Goal: Task Accomplishment & Management: Use online tool/utility

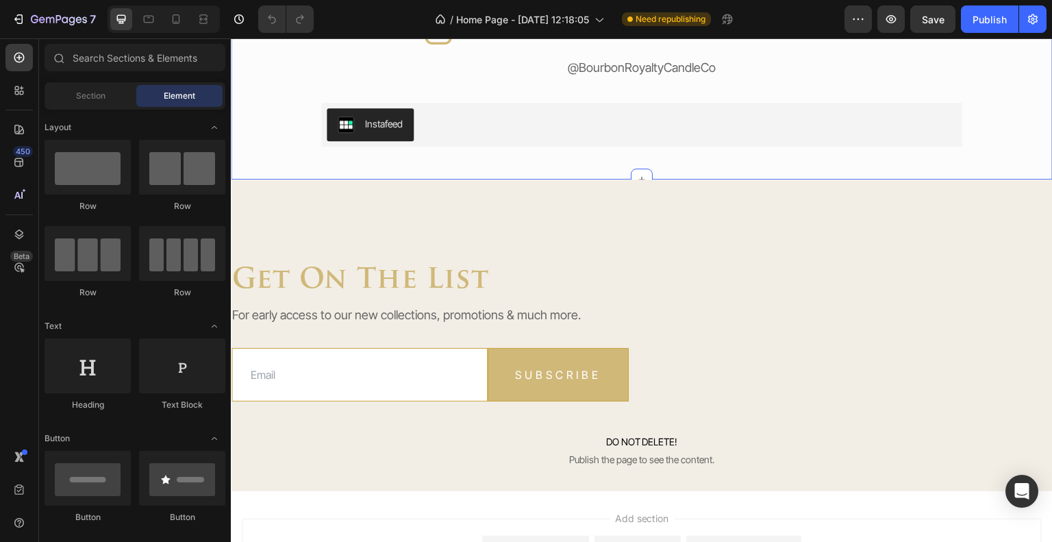
scroll to position [2877, 0]
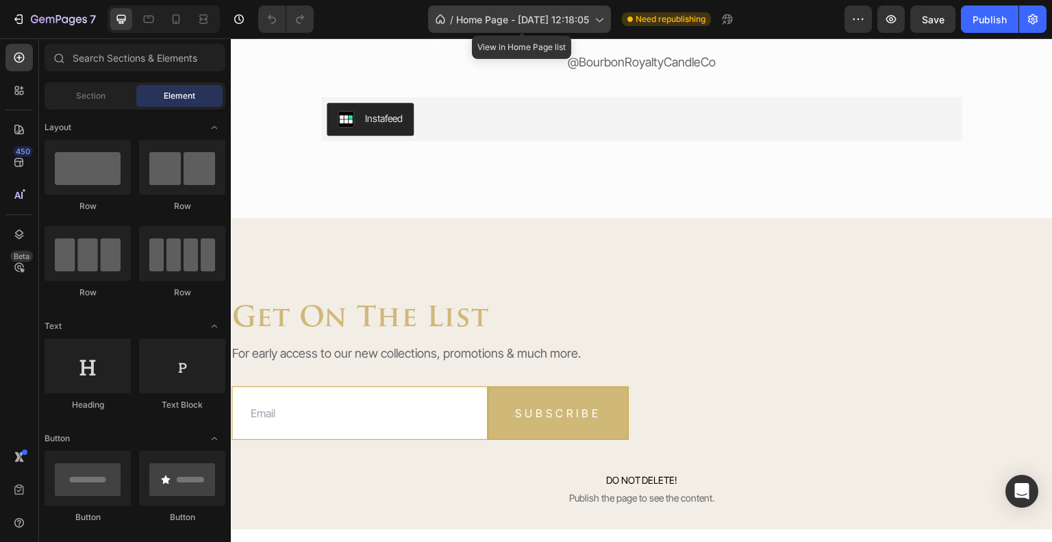
click at [542, 25] on span "Home Page - Aug 26, 12:18:05" at bounding box center [522, 19] width 133 height 14
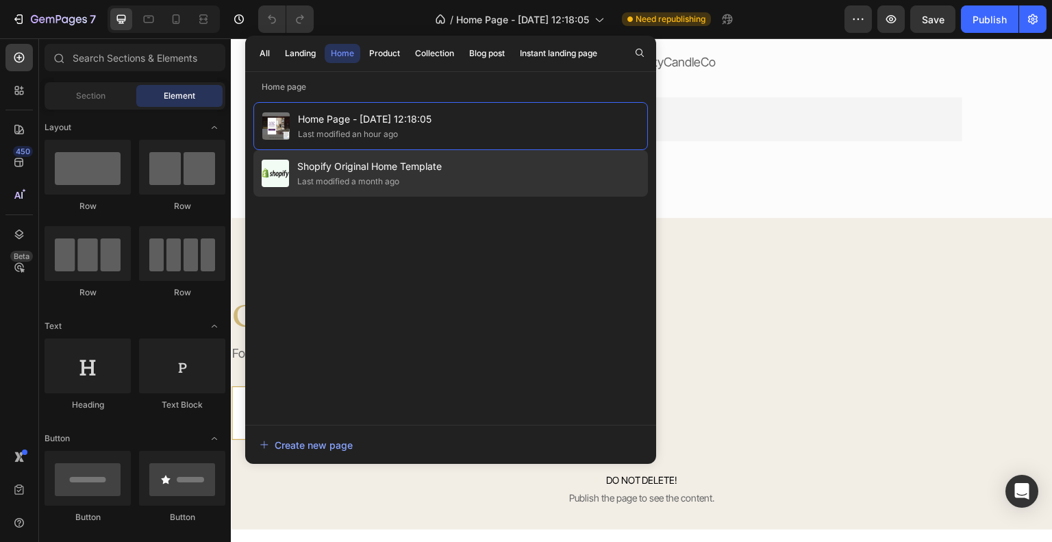
click at [464, 168] on div "Shopify Original Home Template Last modified a month ago" at bounding box center [450, 173] width 395 height 47
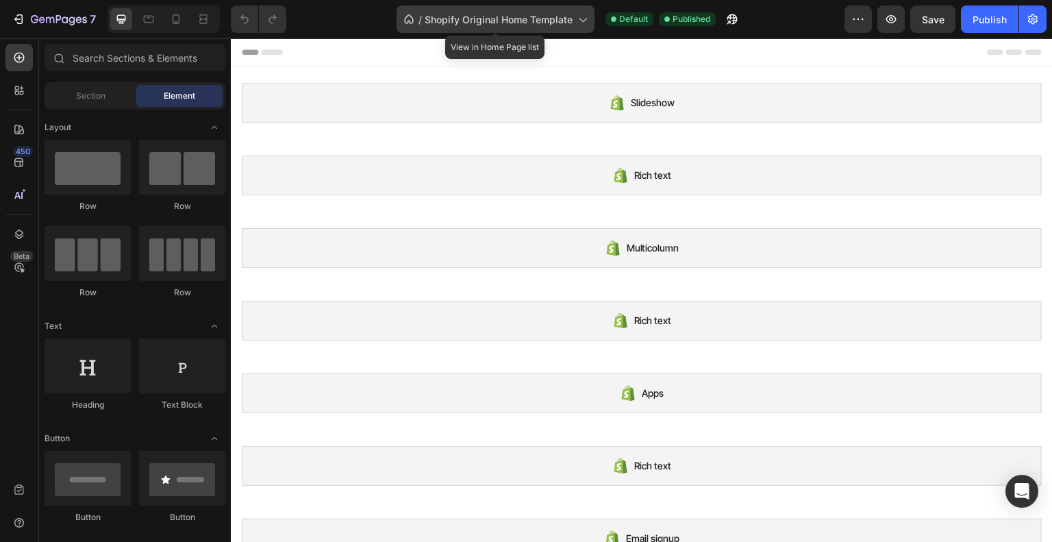
click at [521, 14] on span "Shopify Original Home Template" at bounding box center [499, 19] width 148 height 14
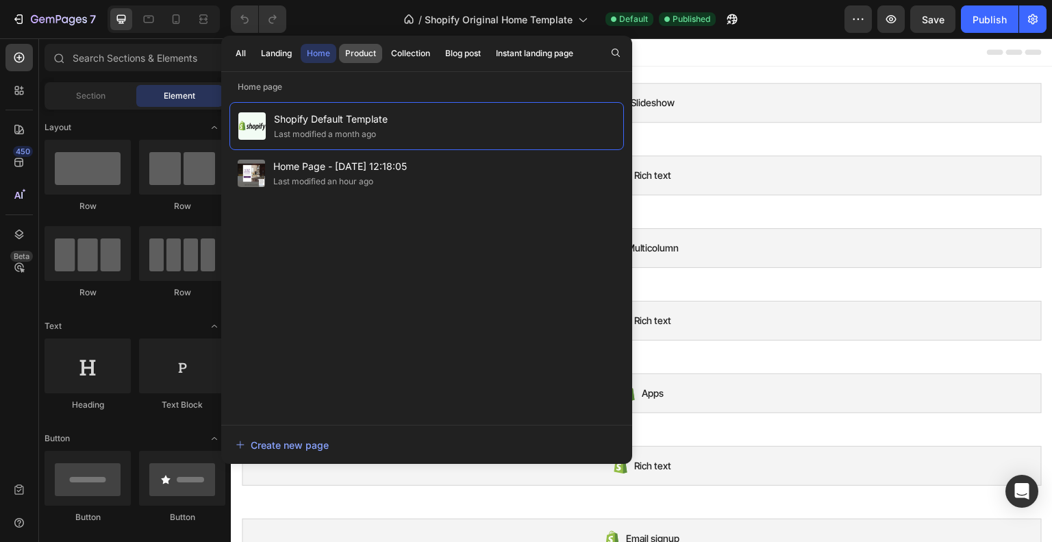
click at [369, 53] on div "Product" at bounding box center [360, 53] width 31 height 12
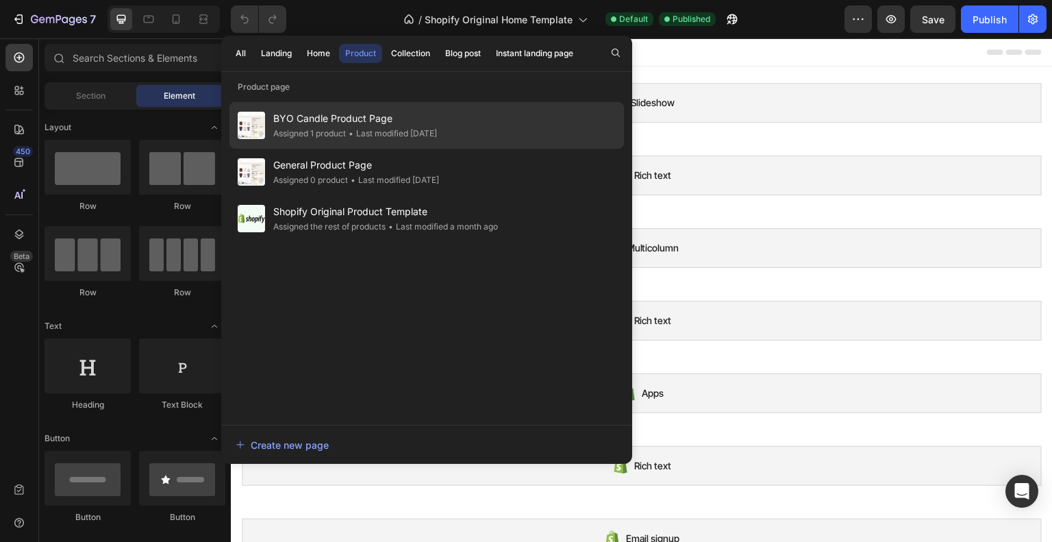
click at [416, 129] on div "• Last modified [DATE]" at bounding box center [391, 134] width 91 height 14
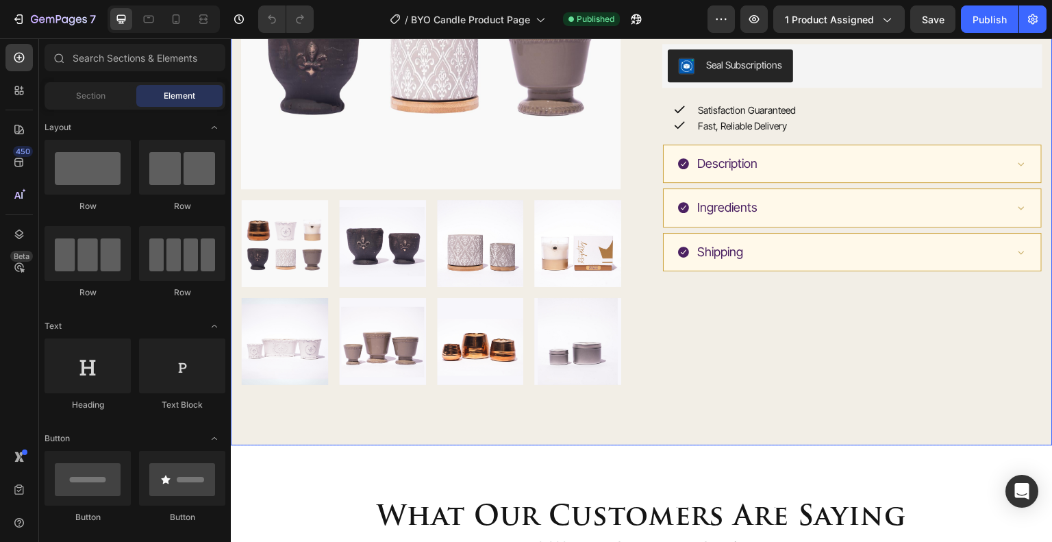
scroll to position [137, 0]
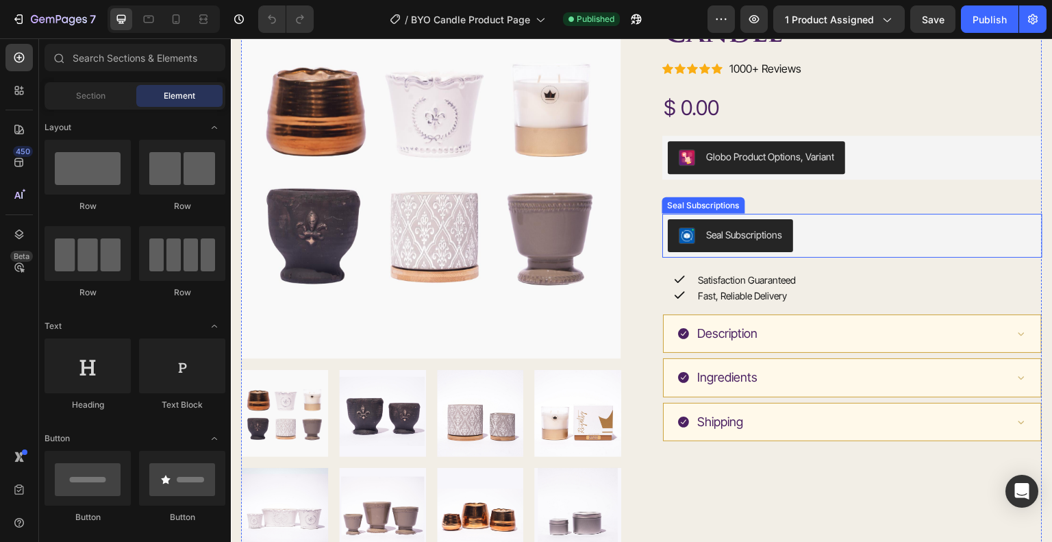
click at [823, 245] on div "Seal Subscriptions" at bounding box center [852, 235] width 369 height 33
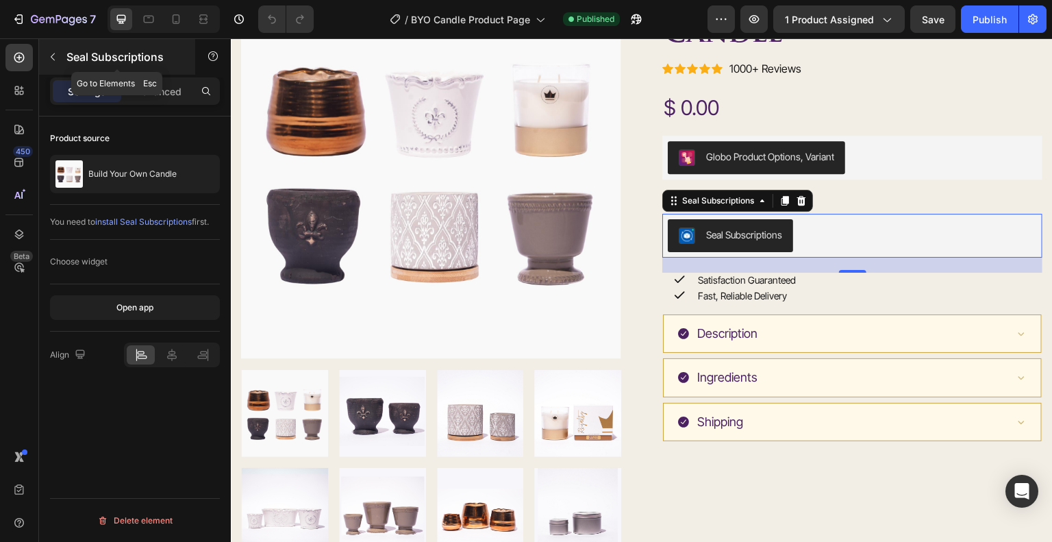
click at [45, 53] on button "button" at bounding box center [53, 57] width 22 height 22
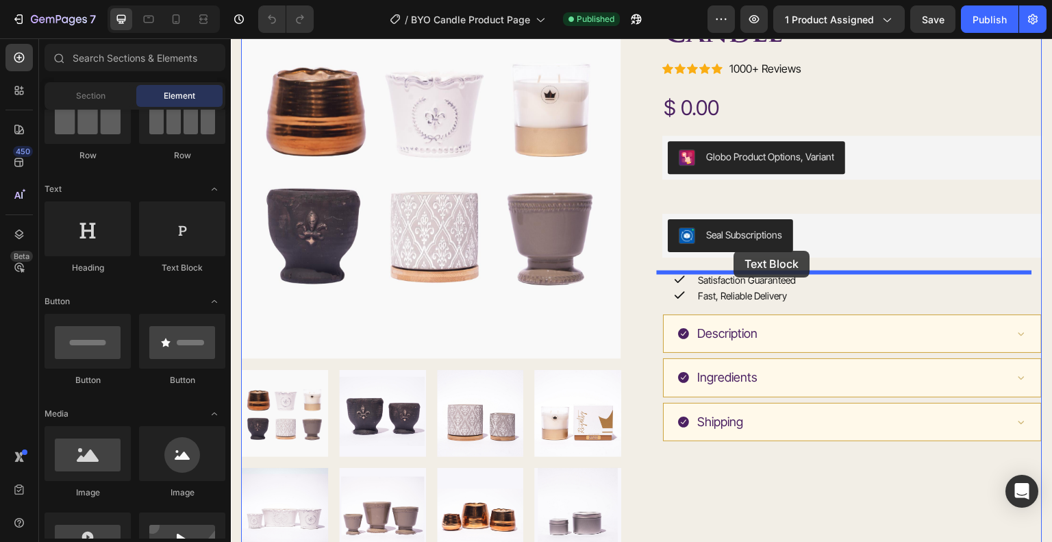
drag, startPoint x: 401, startPoint y: 273, endPoint x: 734, endPoint y: 251, distance: 334.4
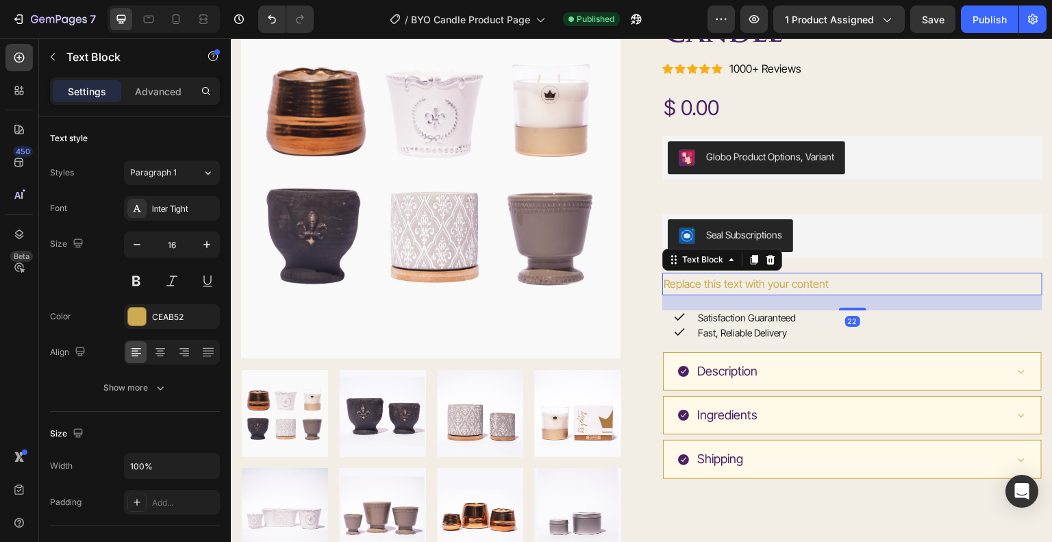
click at [760, 286] on div "Replace this text with your content" at bounding box center [853, 284] width 380 height 23
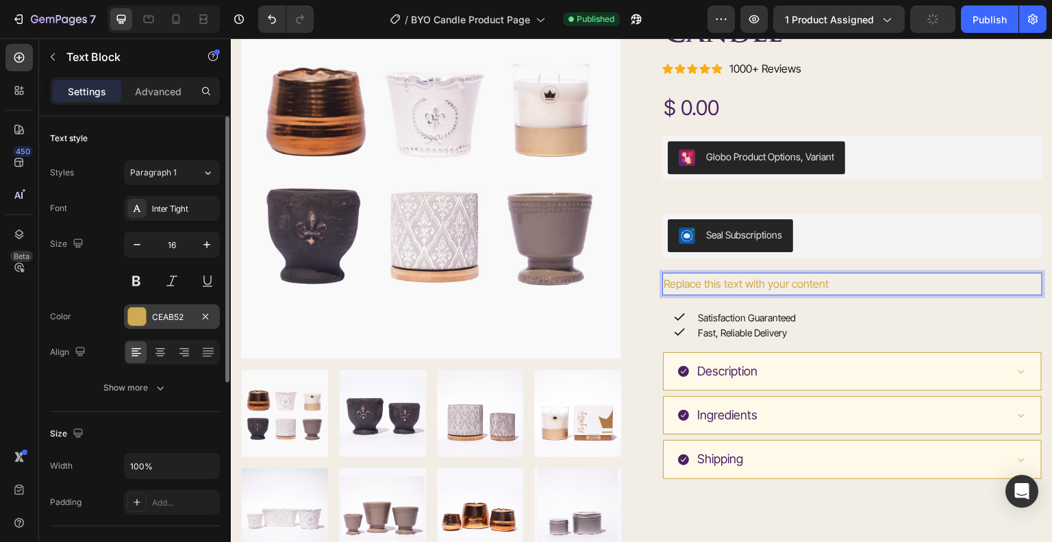
click at [126, 312] on div "CEAB52" at bounding box center [172, 316] width 96 height 25
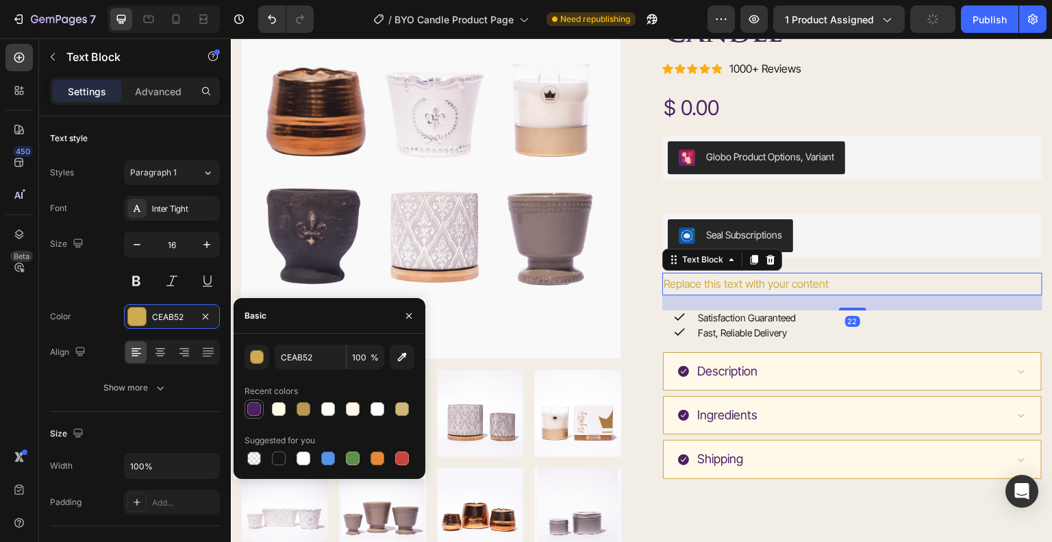
click at [256, 408] on div at bounding box center [254, 409] width 14 height 14
type input "4B2162"
click at [701, 288] on p "Replace this text with your content" at bounding box center [852, 284] width 377 height 20
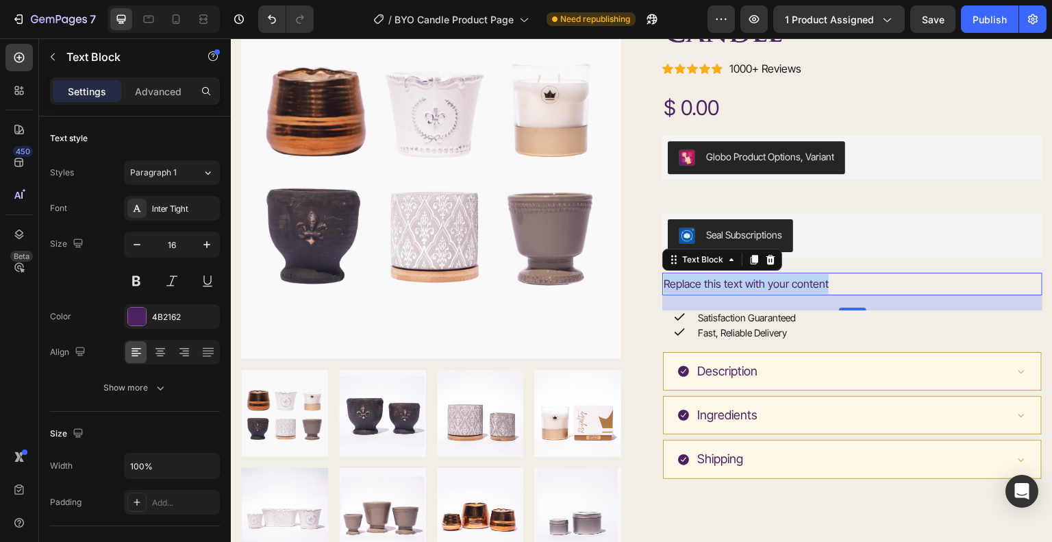
click at [701, 288] on p "Replace this text with your content" at bounding box center [852, 284] width 377 height 20
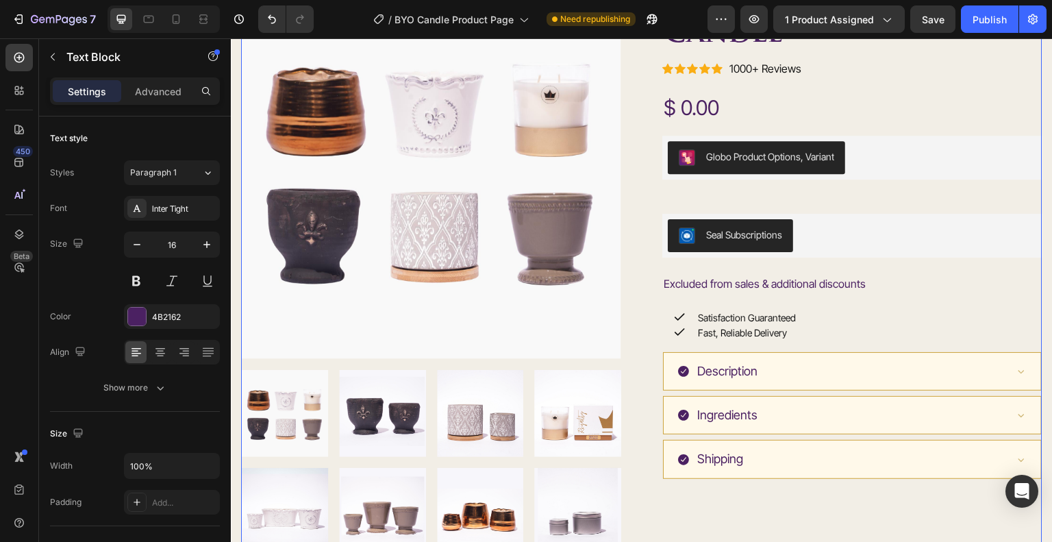
click at [656, 278] on div "Product Images Build Your Own Candle Product Title Build Your Own Candle Headin…" at bounding box center [642, 272] width 802 height 587
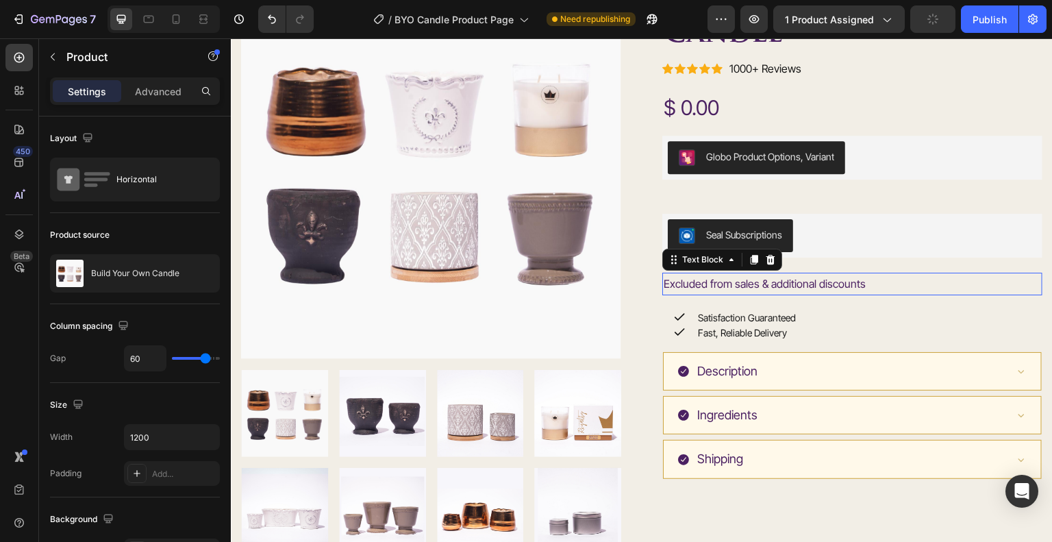
click at [664, 282] on p "Excluded from sales & additional discounts" at bounding box center [852, 284] width 377 height 20
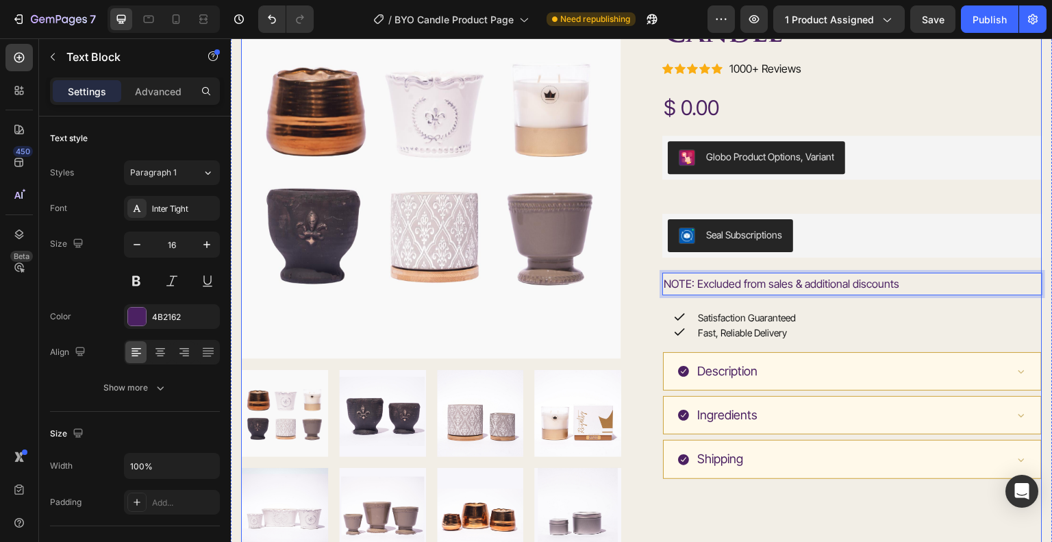
click at [913, 195] on div "Build Your Own Candle Product Title Build Your Own Candle Heading Icon Icon Ico…" at bounding box center [853, 272] width 380 height 587
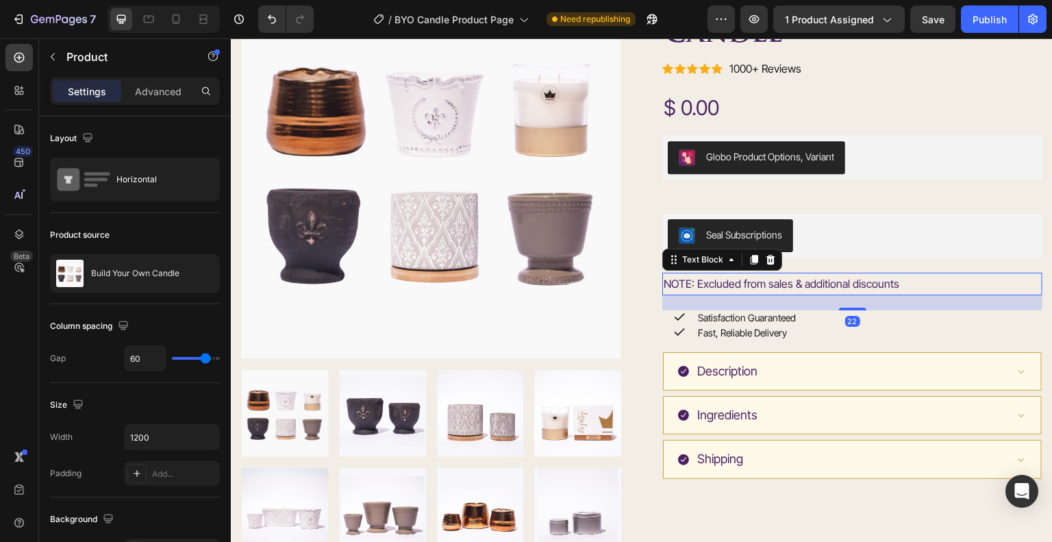
click at [900, 280] on p "NOTE: Excluded from sales & additional discounts" at bounding box center [852, 284] width 377 height 20
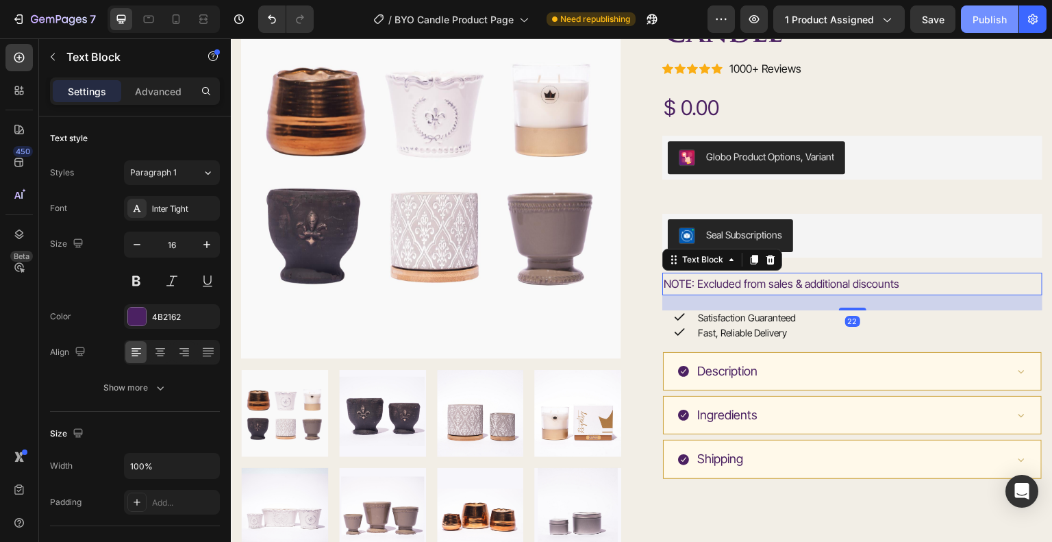
click at [979, 23] on div "Publish" at bounding box center [990, 19] width 34 height 14
click at [175, 21] on icon at bounding box center [176, 19] width 14 height 14
type input "14"
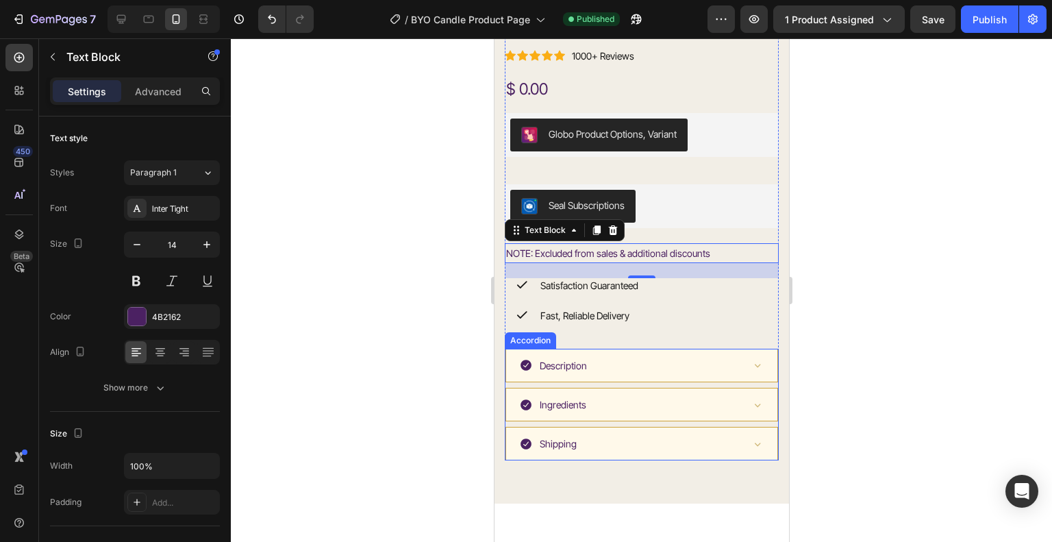
scroll to position [457, 0]
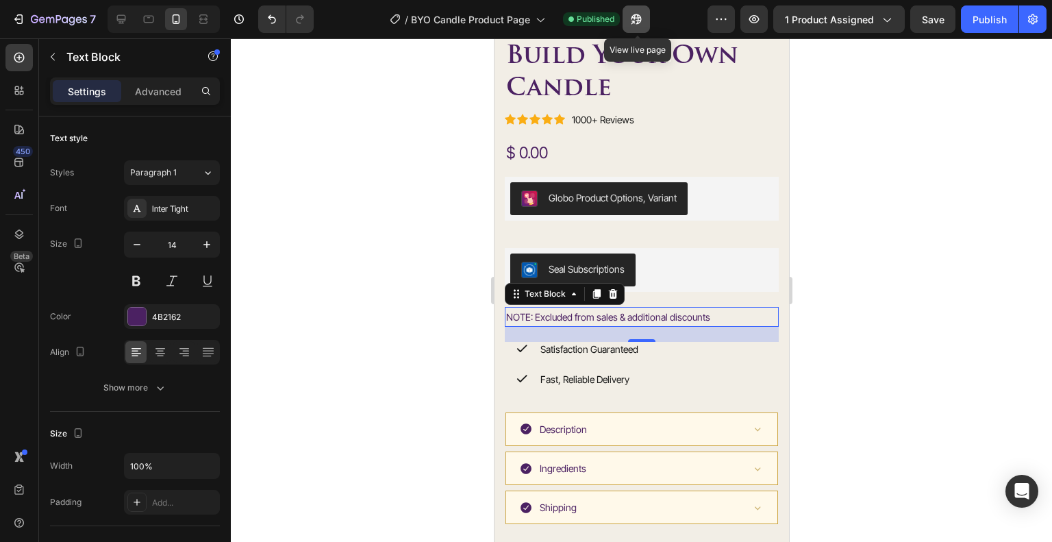
click at [649, 14] on button "button" at bounding box center [636, 18] width 27 height 27
